Goal: Task Accomplishment & Management: Use online tool/utility

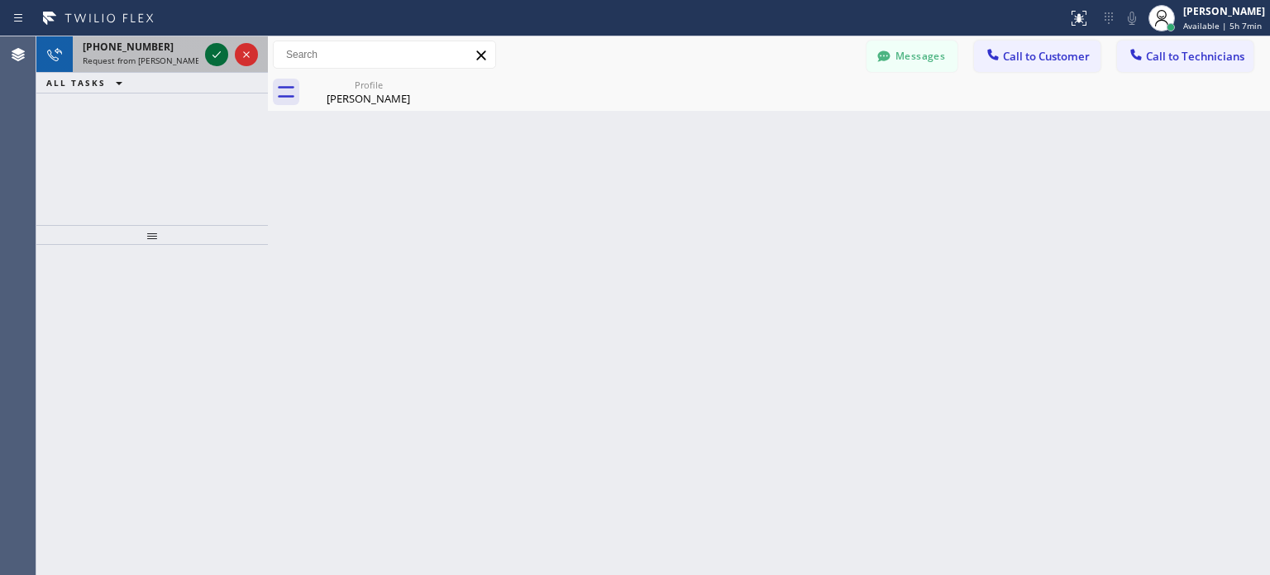
click at [213, 55] on icon at bounding box center [217, 54] width 8 height 7
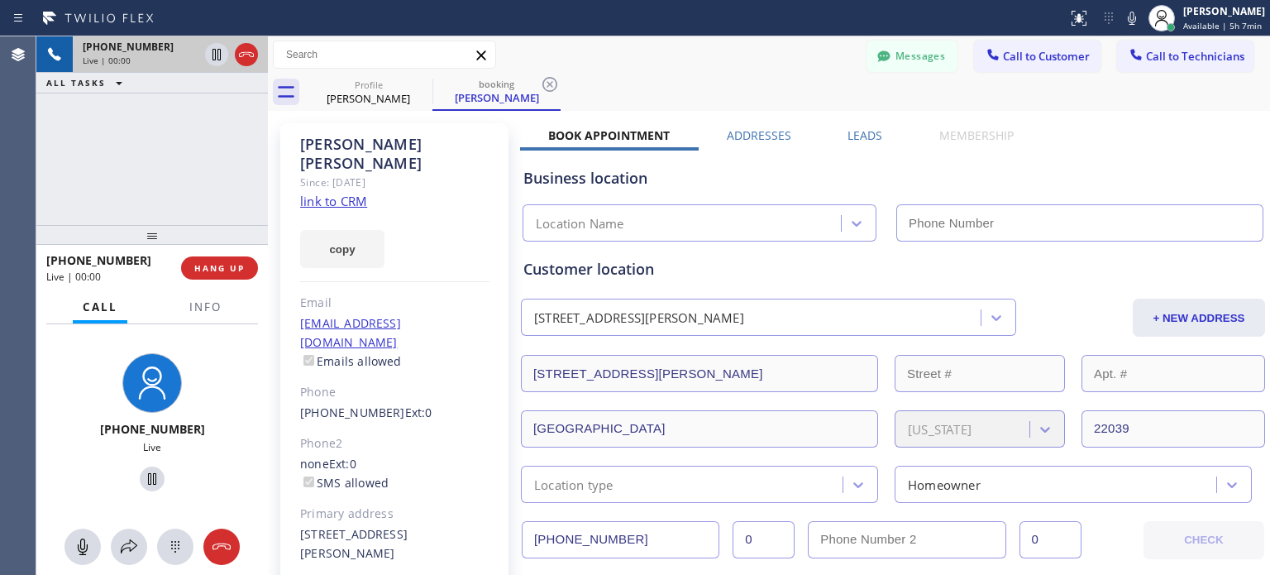
type input "[PHONE_NUMBER]"
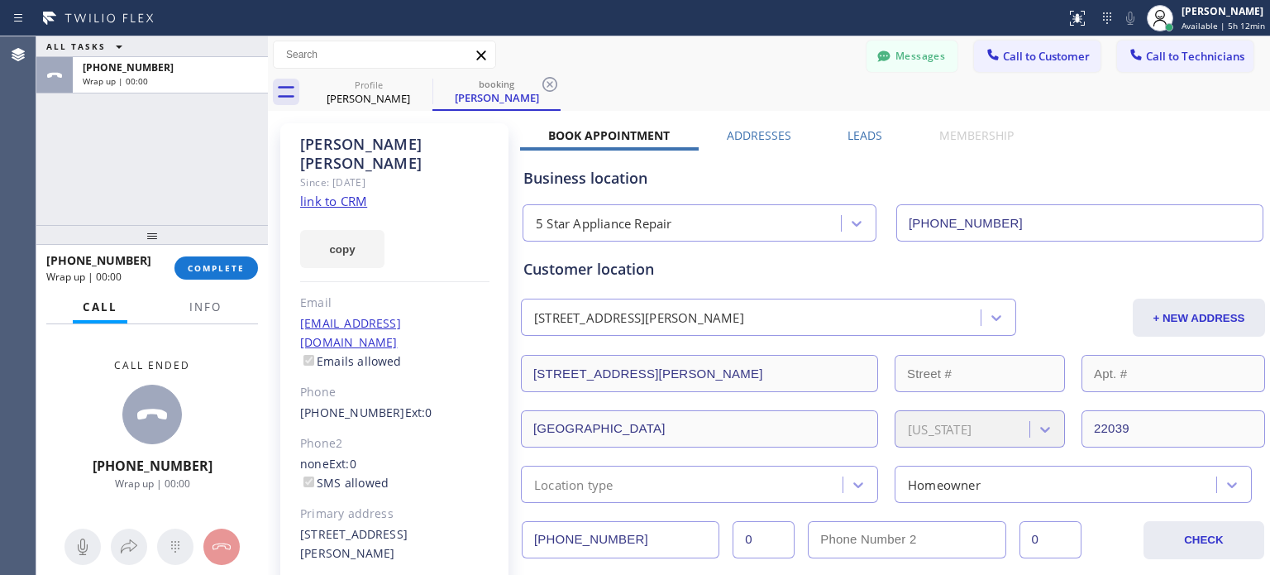
click at [209, 254] on div "[PHONE_NUMBER] Wrap up | 00:00 COMPLETE" at bounding box center [152, 267] width 212 height 43
click at [218, 259] on button "COMPLETE" at bounding box center [216, 267] width 84 height 23
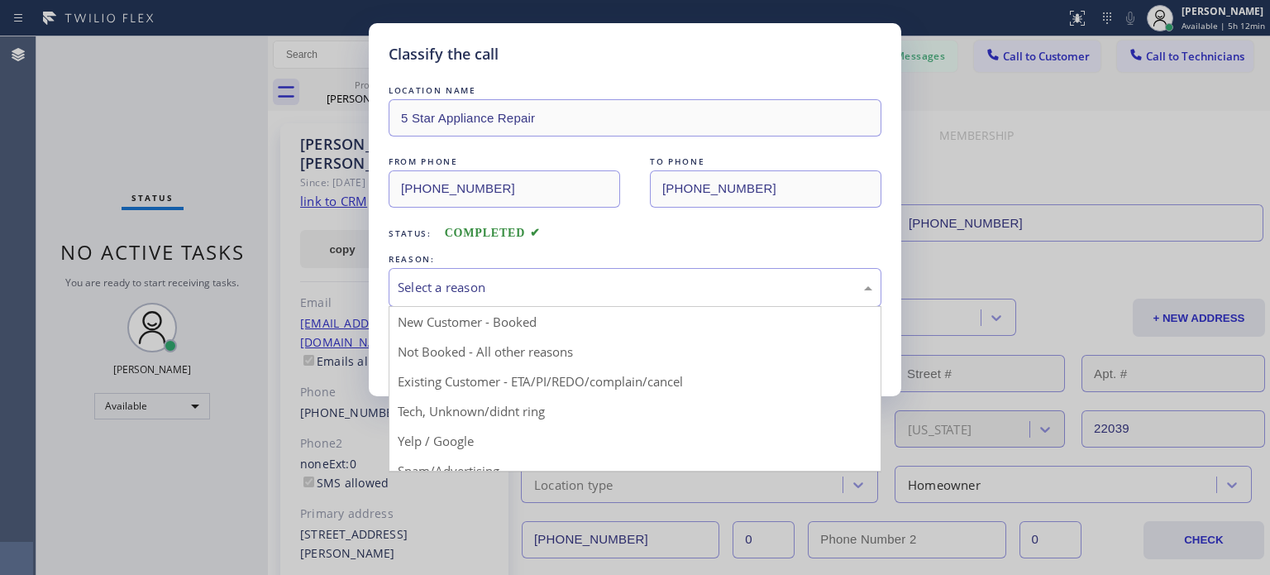
click at [440, 285] on div "Select a reason" at bounding box center [635, 287] width 475 height 19
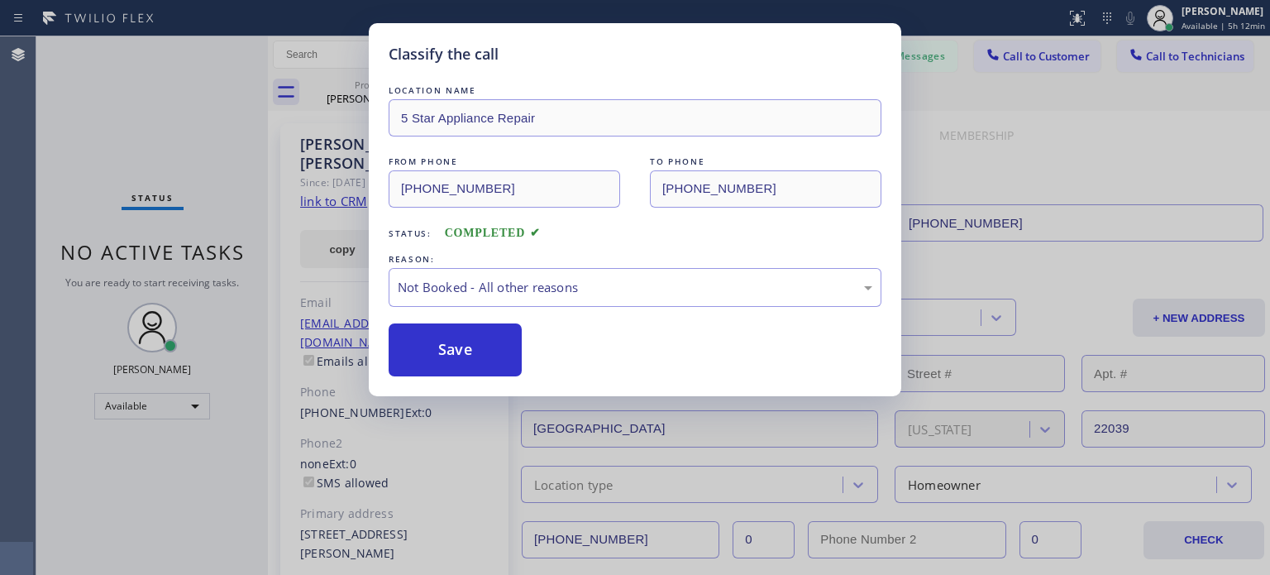
click at [466, 342] on button "Save" at bounding box center [455, 349] width 133 height 53
